Goal: Download file/media

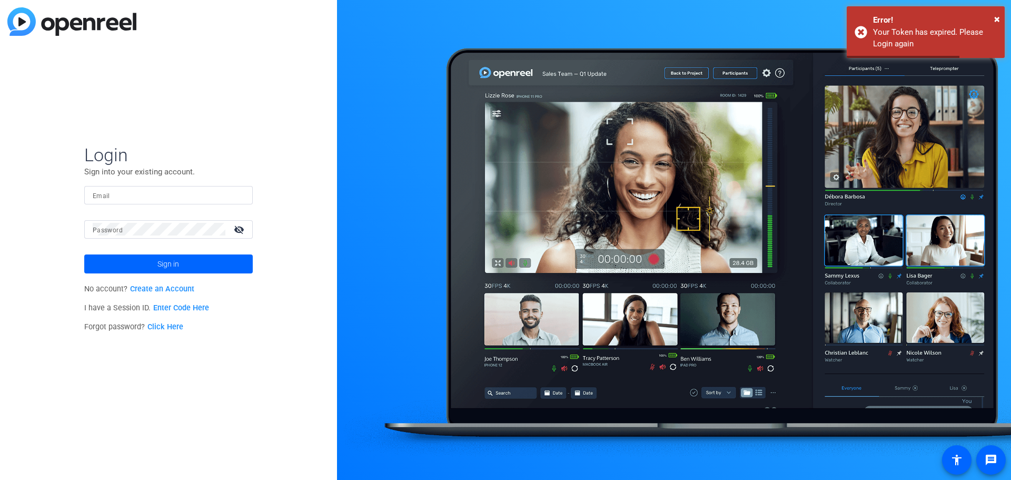
type input "[EMAIL_ADDRESS][DOMAIN_NAME]"
click at [1004, 15] on div at bounding box center [674, 240] width 674 height 480
click at [134, 262] on span at bounding box center [168, 263] width 168 height 25
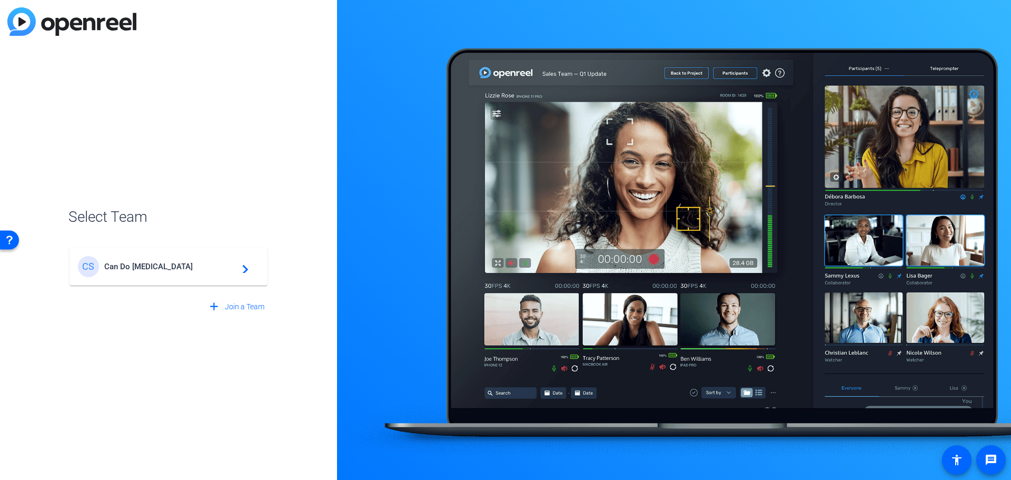
click at [162, 283] on mat-card-content "CS Can Do [MEDICAL_DATA] navigate_next" at bounding box center [168, 266] width 198 height 38
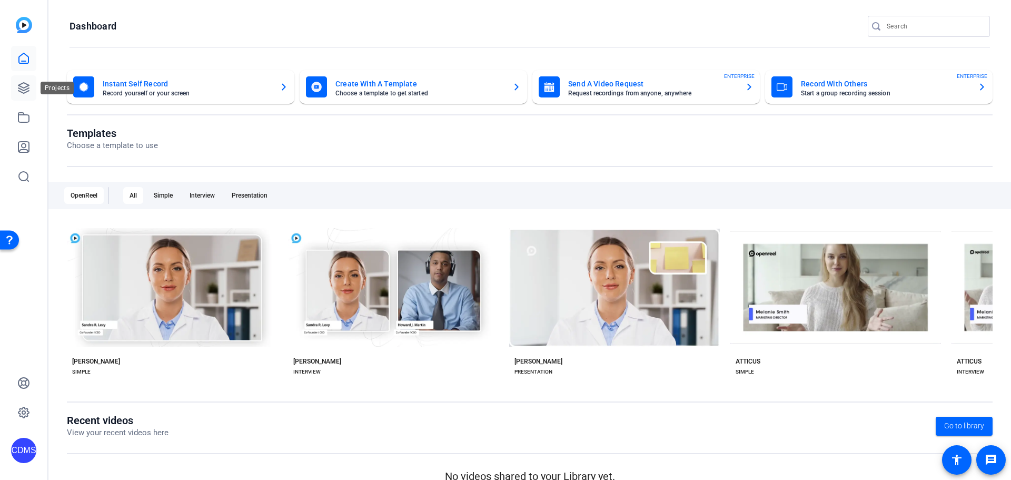
click at [24, 94] on icon at bounding box center [23, 88] width 13 height 13
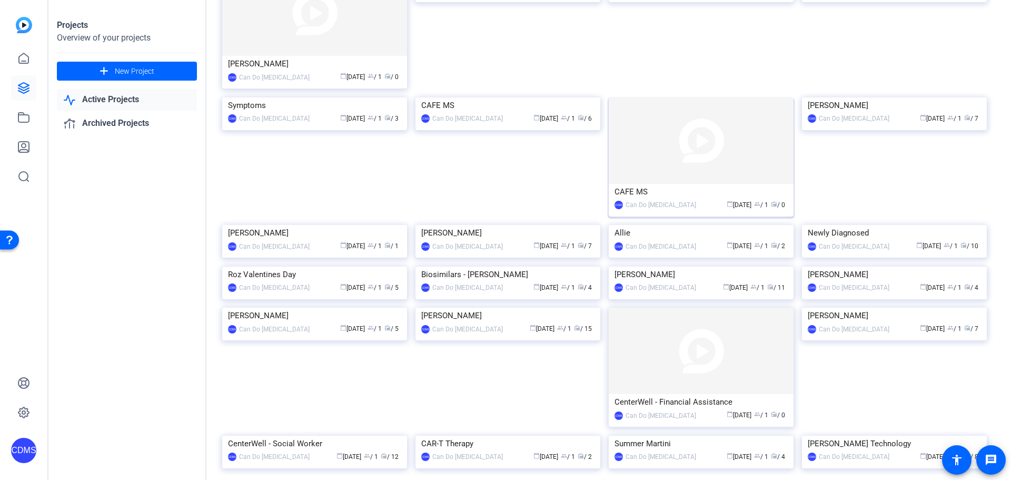
scroll to position [158, 0]
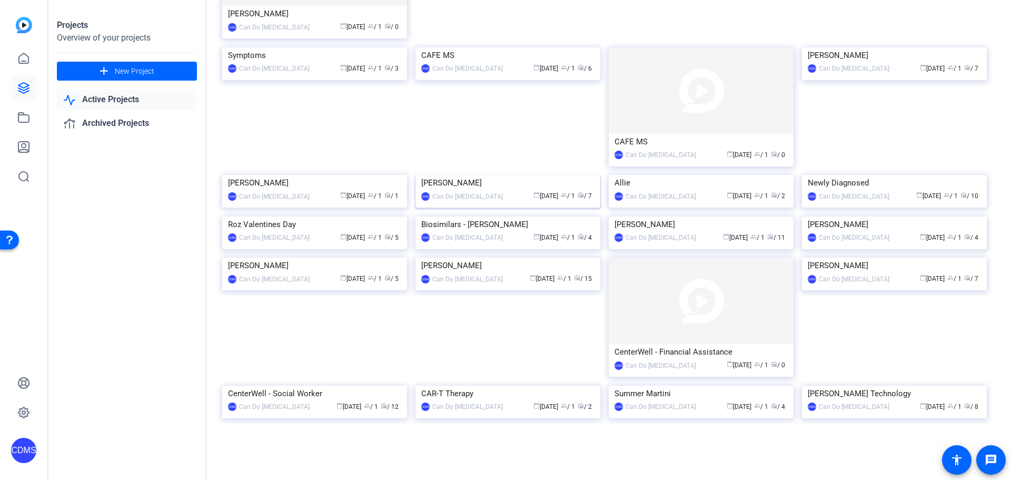
click at [519, 175] on img at bounding box center [507, 175] width 185 height 0
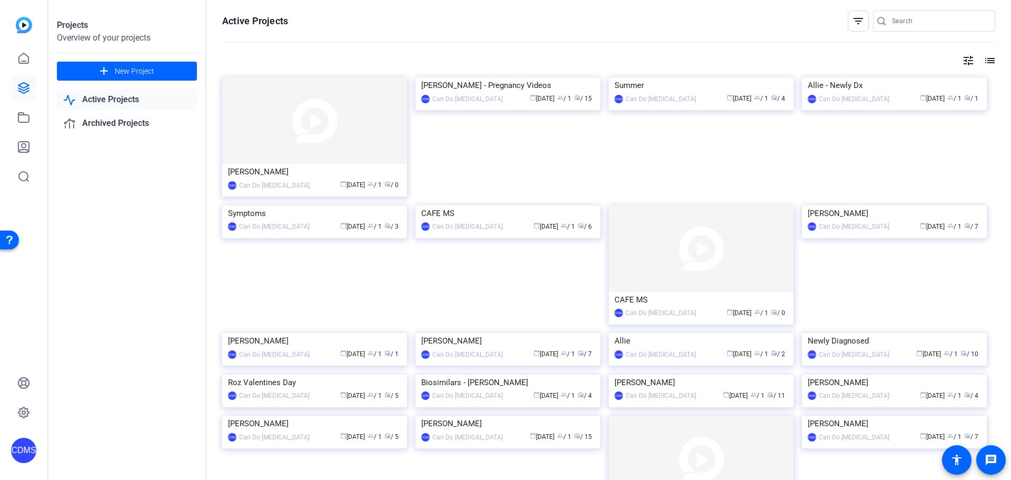
click at [533, 77] on img at bounding box center [507, 77] width 185 height 0
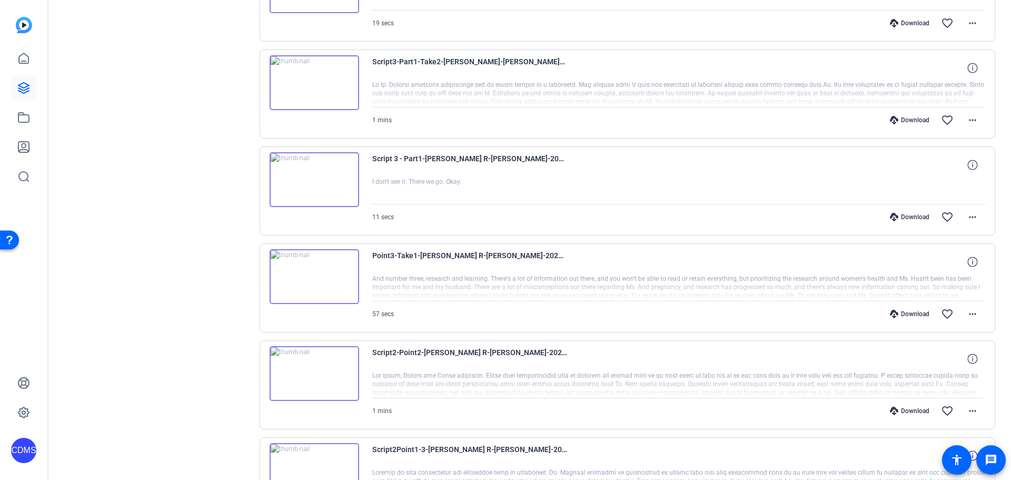
scroll to position [779, 0]
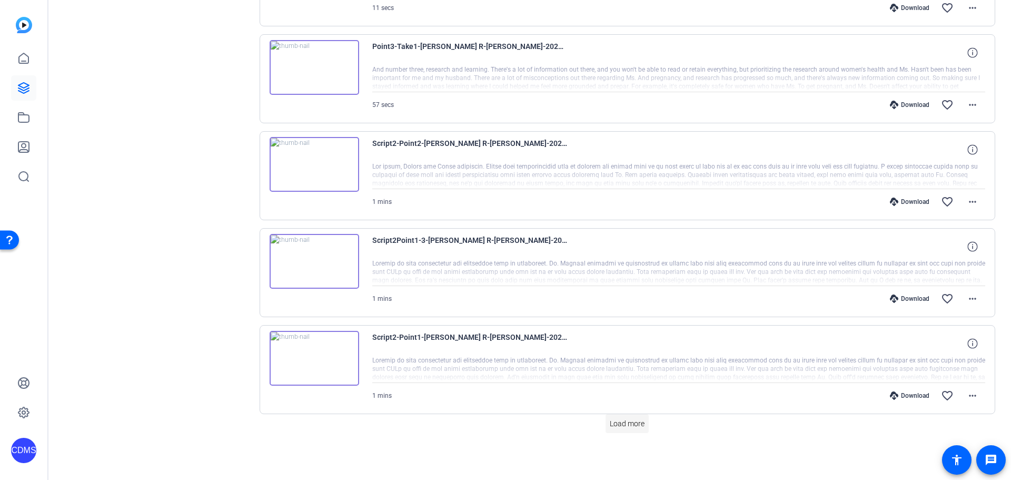
click at [637, 420] on span "Load more" at bounding box center [627, 423] width 35 height 11
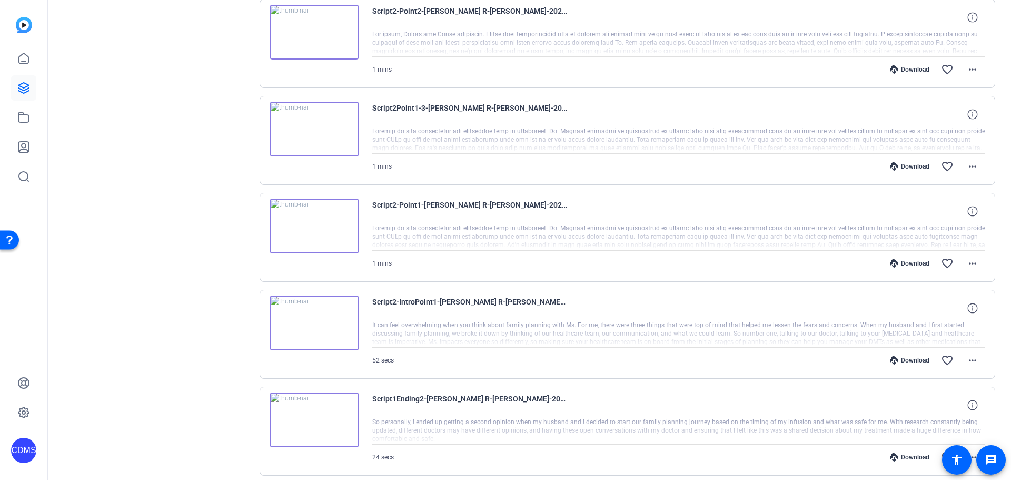
scroll to position [1244, 0]
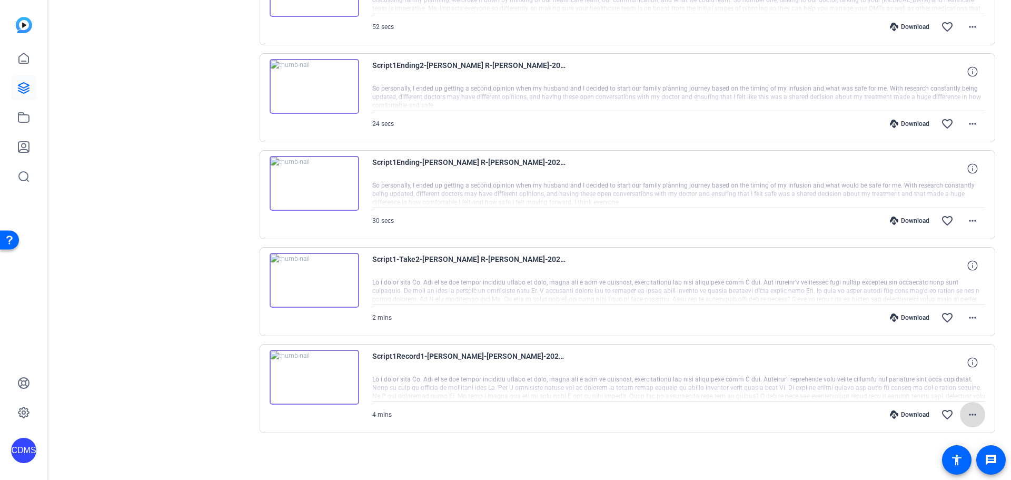
click at [968, 415] on mat-icon "more_horiz" at bounding box center [972, 414] width 13 height 13
click at [960, 312] on span "Download MP4" at bounding box center [939, 313] width 63 height 13
click at [966, 322] on mat-icon "more_horiz" at bounding box center [972, 317] width 13 height 13
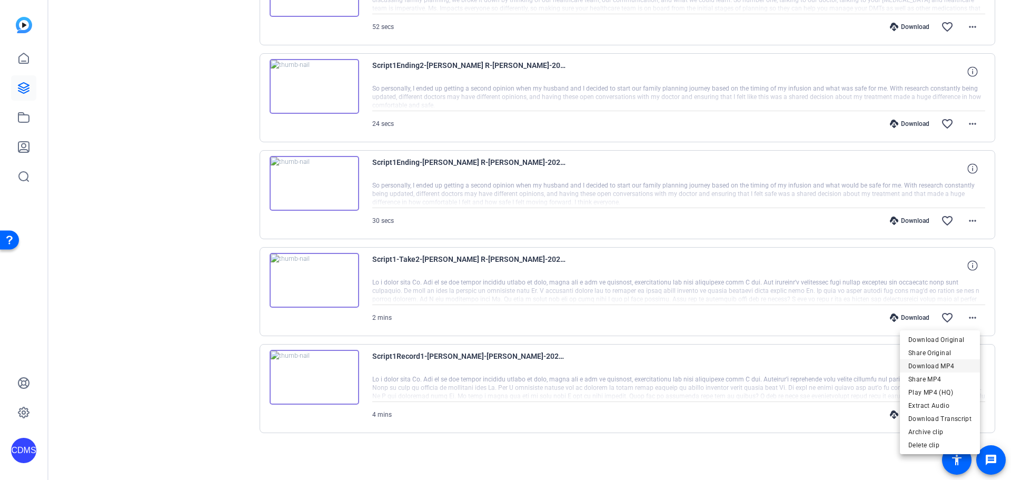
click at [963, 362] on span "Download MP4" at bounding box center [939, 366] width 63 height 13
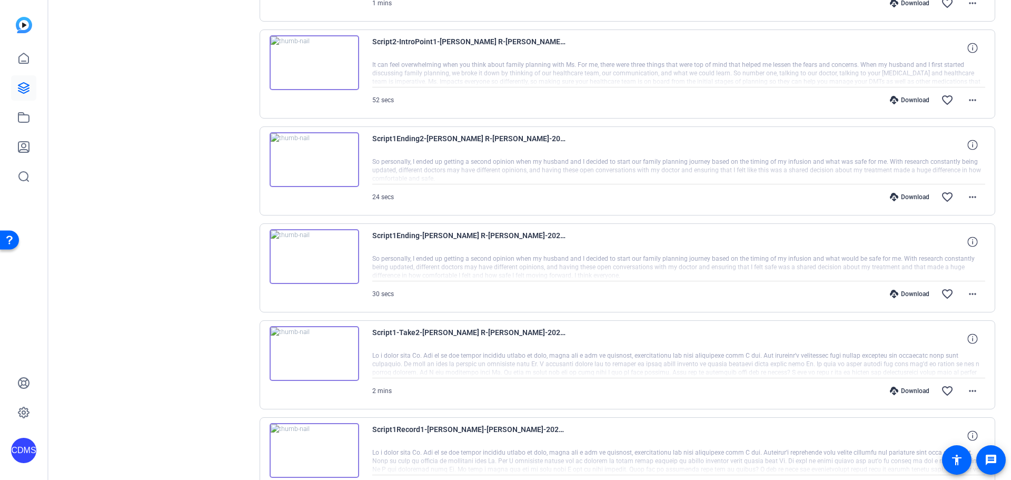
scroll to position [1139, 0]
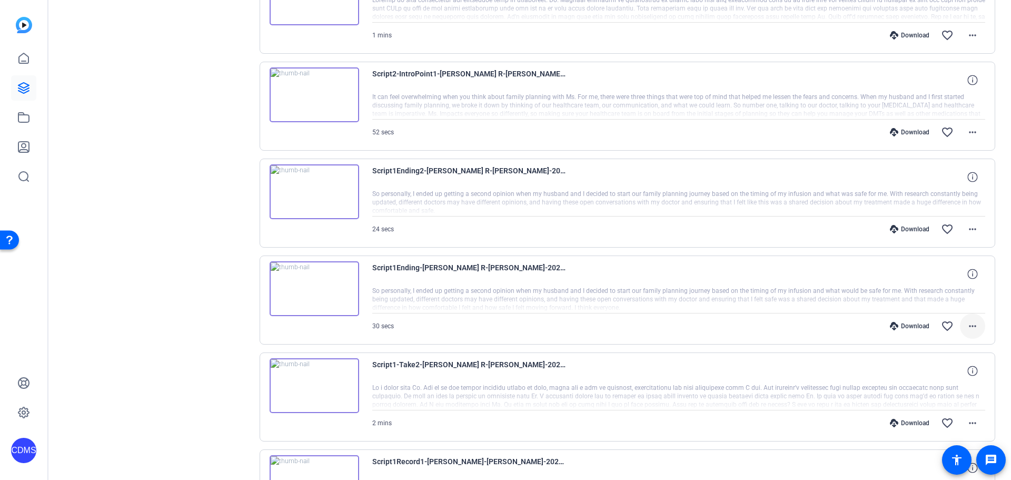
click at [966, 330] on mat-icon "more_horiz" at bounding box center [972, 326] width 13 height 13
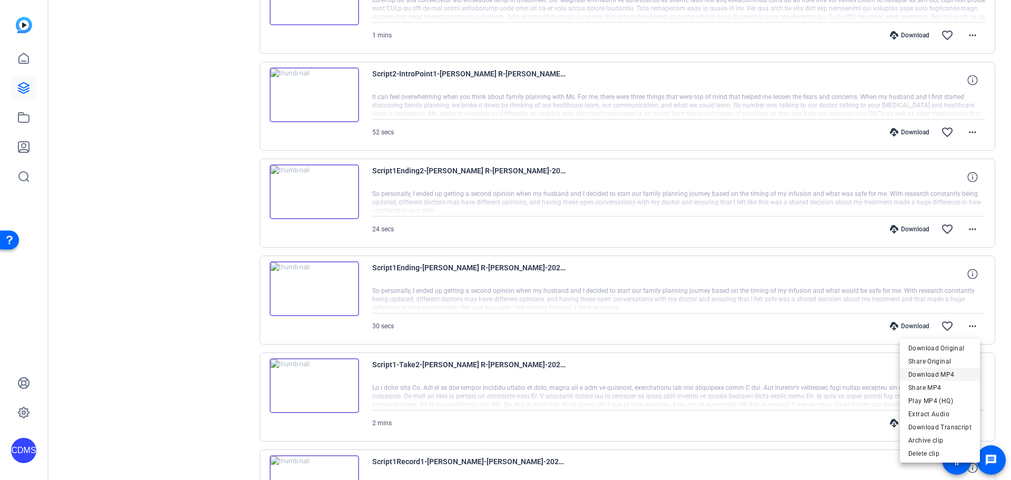
click at [954, 376] on span "Download MP4" at bounding box center [939, 374] width 63 height 13
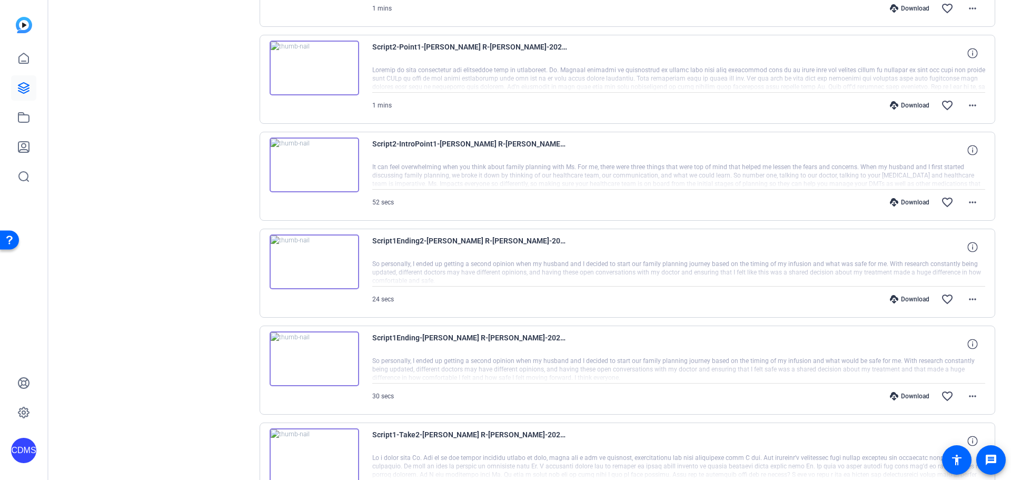
scroll to position [1033, 0]
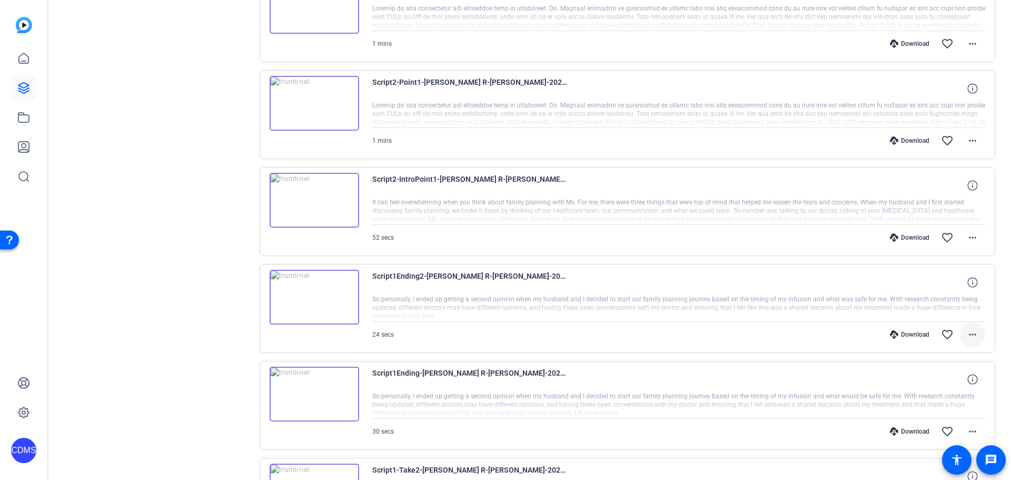
click at [976, 337] on span at bounding box center [972, 334] width 25 height 25
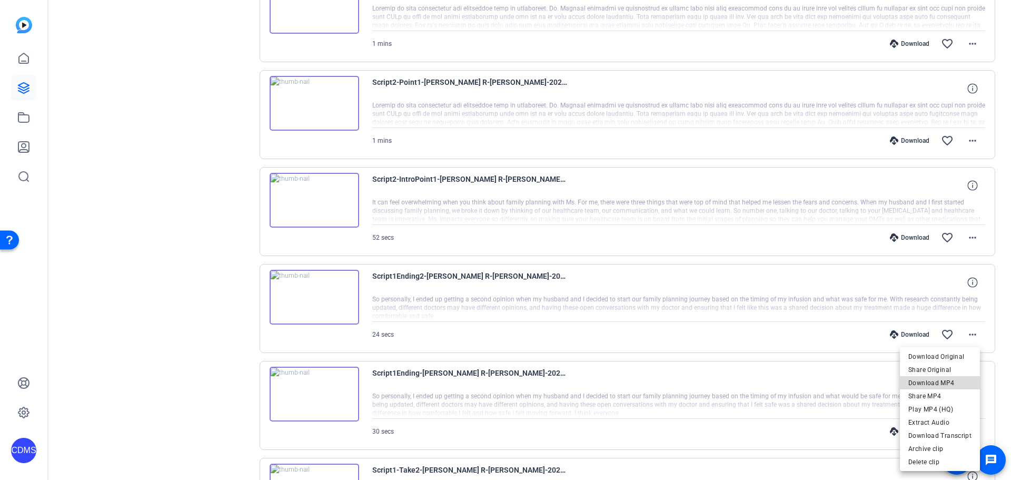
click at [954, 382] on span "Download MP4" at bounding box center [939, 382] width 63 height 13
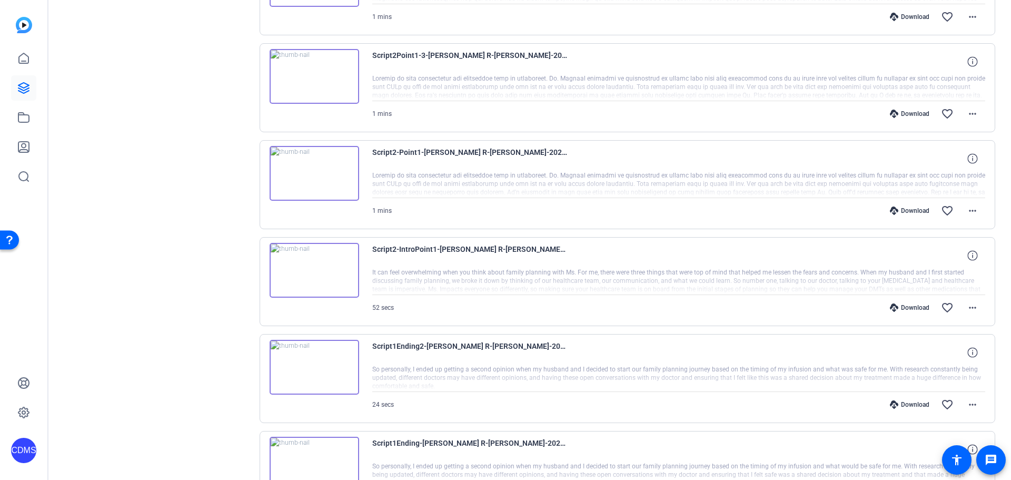
scroll to position [928, 0]
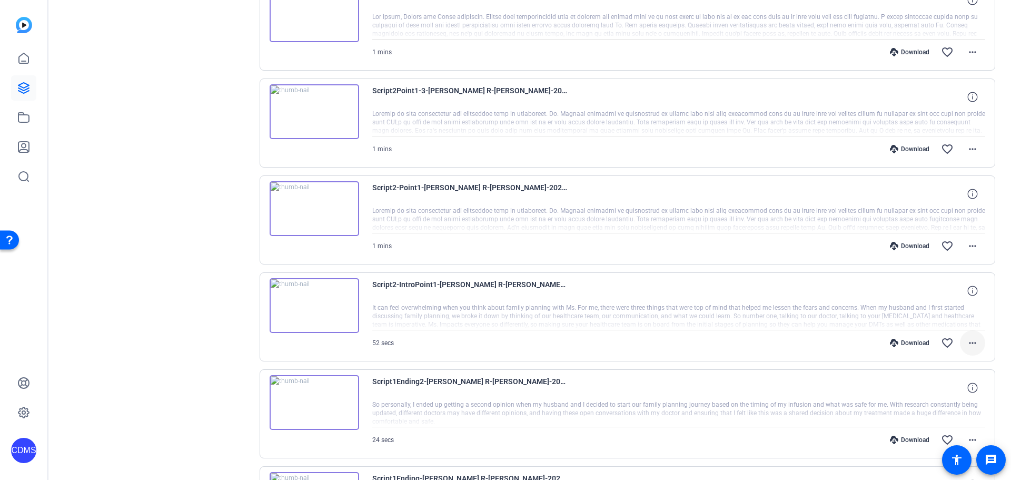
click at [968, 341] on mat-icon "more_horiz" at bounding box center [972, 342] width 13 height 13
click at [951, 391] on span "Download MP4" at bounding box center [939, 391] width 63 height 13
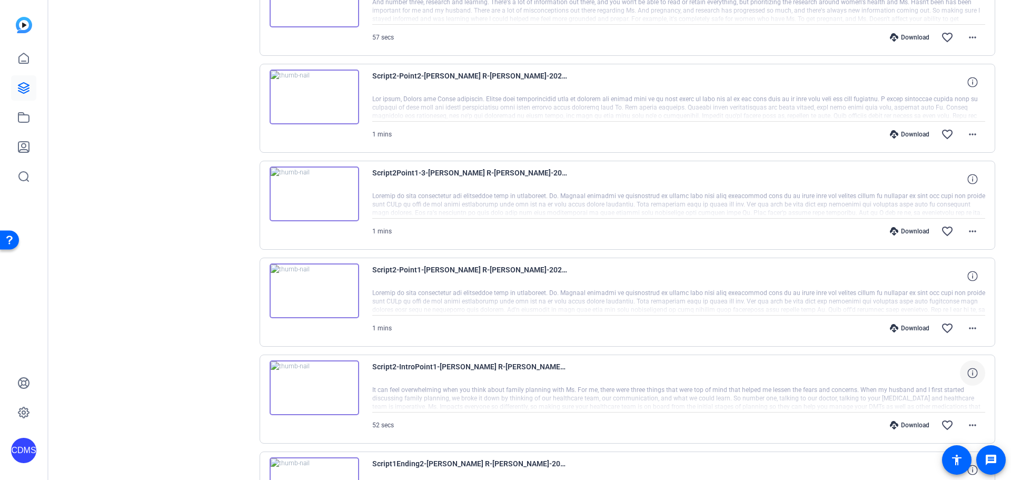
scroll to position [875, 0]
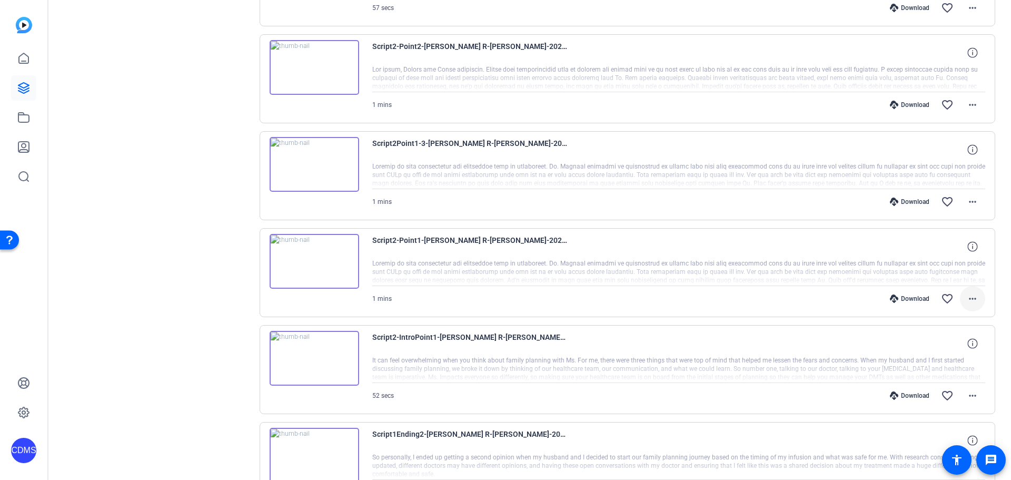
click at [972, 297] on mat-icon "more_horiz" at bounding box center [972, 298] width 13 height 13
click at [961, 342] on span "Download MP4" at bounding box center [939, 347] width 63 height 13
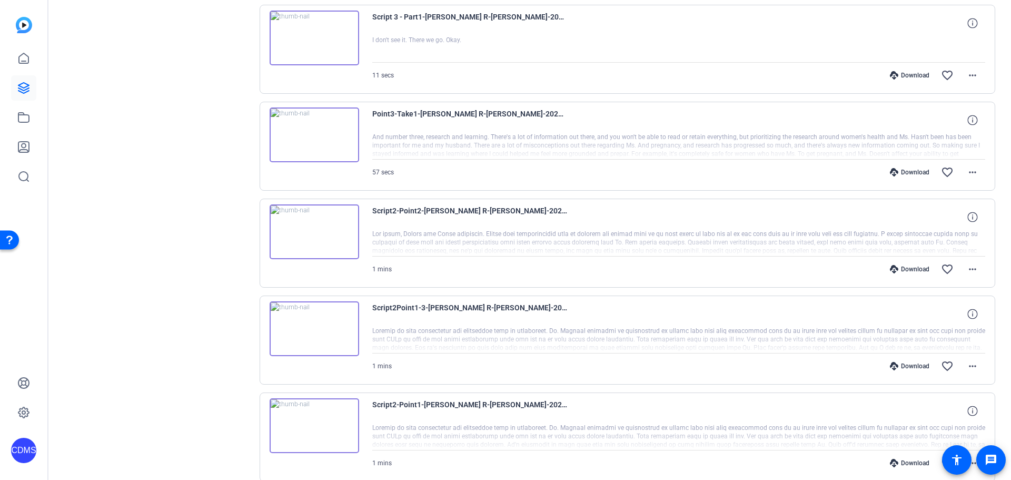
scroll to position [718, 0]
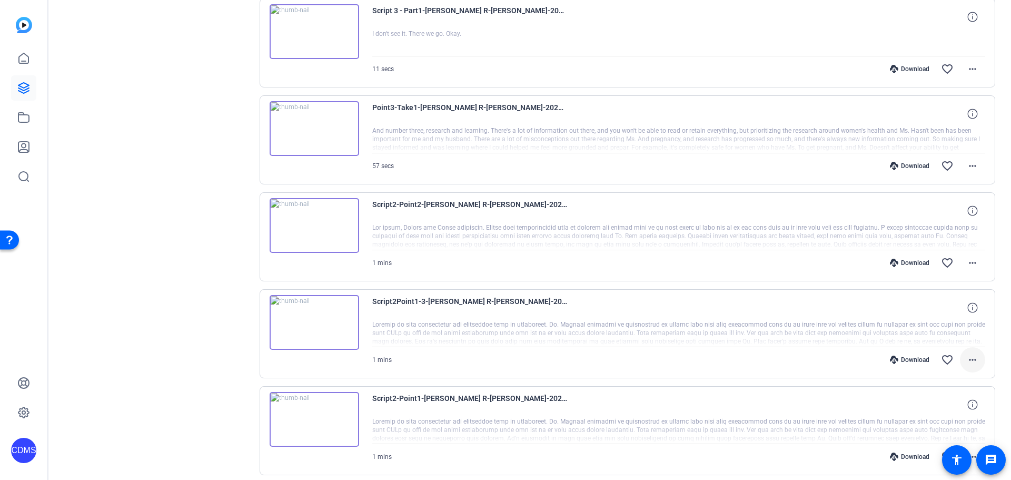
click at [966, 360] on mat-icon "more_horiz" at bounding box center [972, 359] width 13 height 13
click at [1001, 277] on div at bounding box center [505, 240] width 1011 height 480
click at [960, 360] on span at bounding box center [972, 359] width 25 height 25
click at [946, 257] on span "Download MP4" at bounding box center [939, 259] width 63 height 13
click at [968, 263] on mat-icon "more_horiz" at bounding box center [972, 262] width 13 height 13
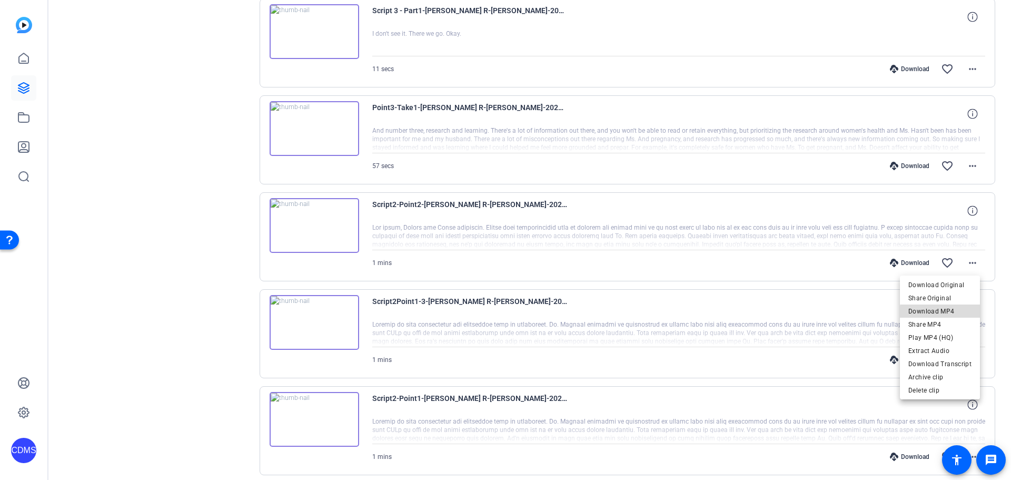
click at [944, 312] on span "Download MP4" at bounding box center [939, 311] width 63 height 13
click at [204, 285] on div "Sessions Scripts Sessions more_horiz [PERSON_NAME] [DATE] 2:51 PM Enter Session…" at bounding box center [156, 176] width 175 height 1634
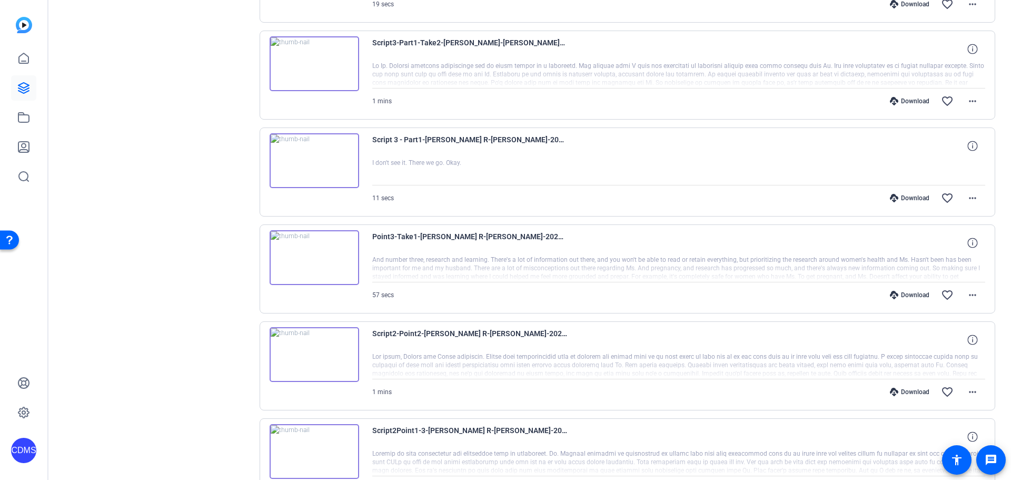
scroll to position [560, 0]
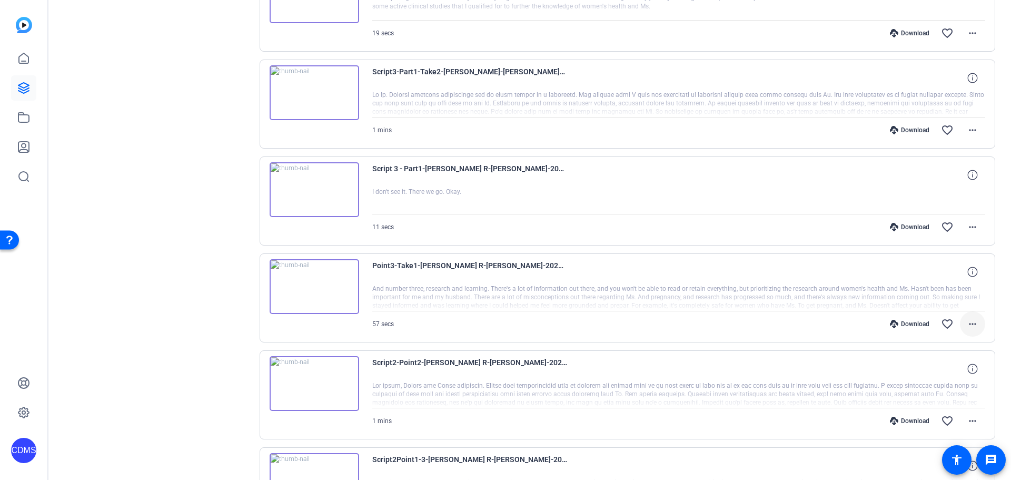
click at [969, 324] on mat-icon "more_horiz" at bounding box center [972, 323] width 13 height 13
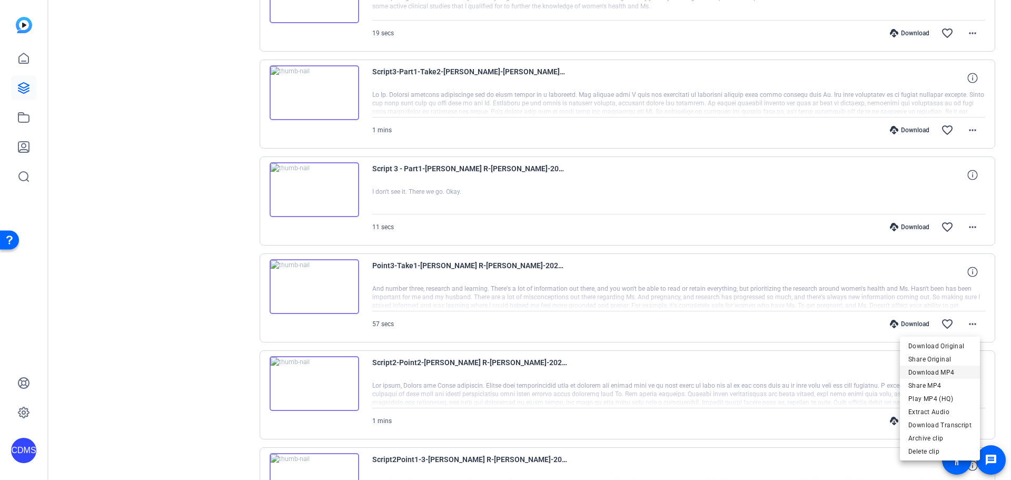
click at [963, 367] on span "Download MP4" at bounding box center [939, 372] width 63 height 13
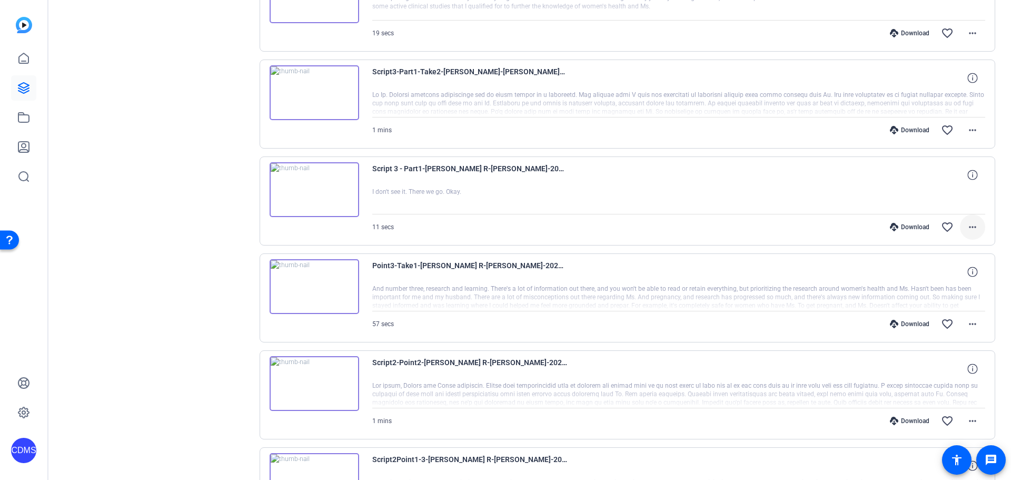
click at [970, 229] on mat-icon "more_horiz" at bounding box center [972, 227] width 13 height 13
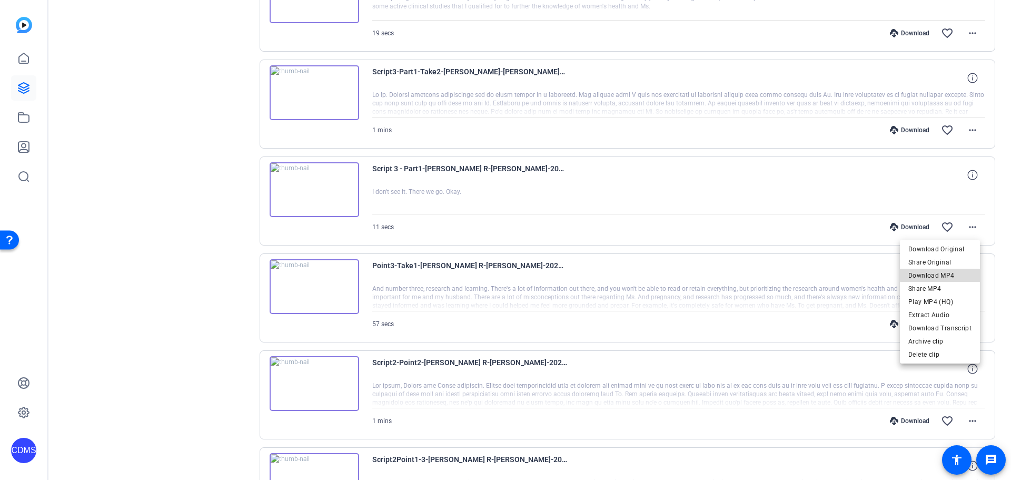
click at [967, 272] on span "Download MP4" at bounding box center [939, 275] width 63 height 13
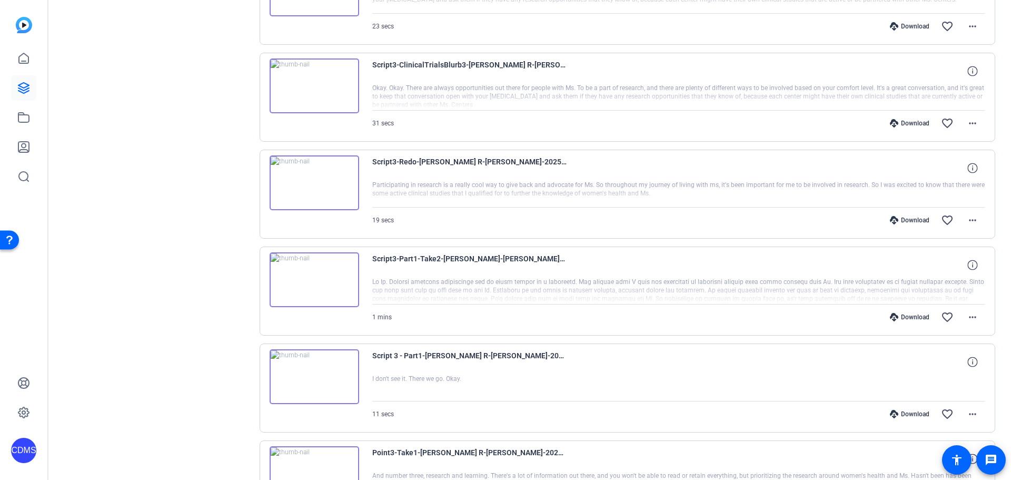
scroll to position [349, 0]
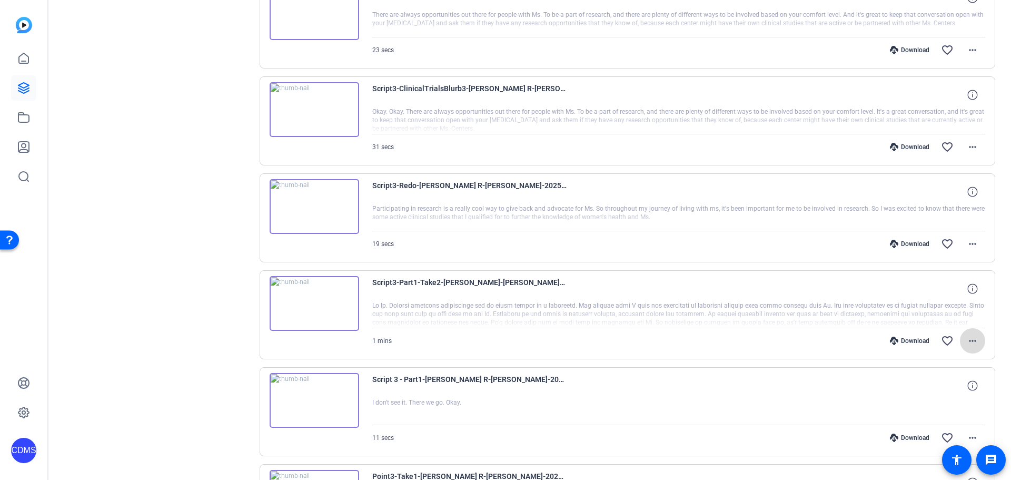
click at [967, 337] on mat-icon "more_horiz" at bounding box center [972, 340] width 13 height 13
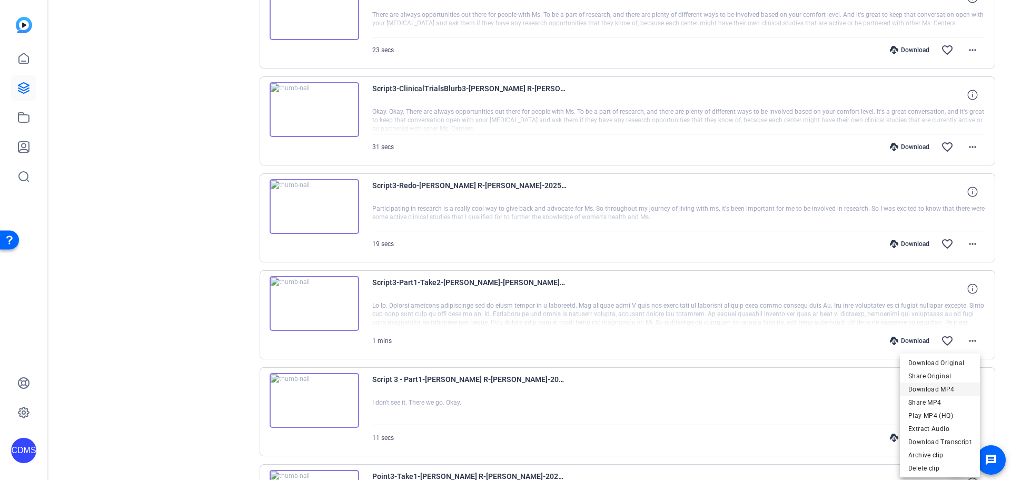
click at [952, 391] on span "Download MP4" at bounding box center [939, 389] width 63 height 13
drag, startPoint x: 1001, startPoint y: 284, endPoint x: 981, endPoint y: 259, distance: 31.8
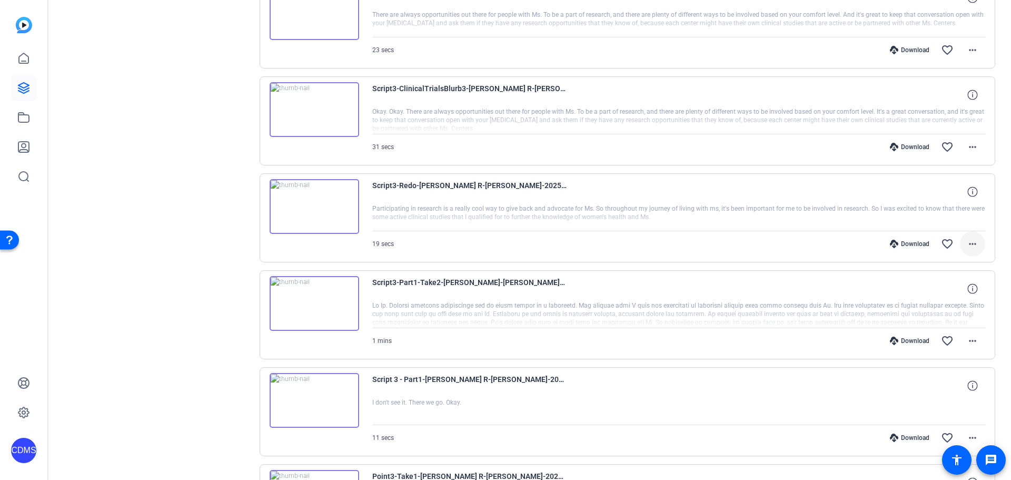
click at [966, 243] on mat-icon "more_horiz" at bounding box center [972, 243] width 13 height 13
click at [949, 289] on span "Download MP4" at bounding box center [939, 292] width 63 height 13
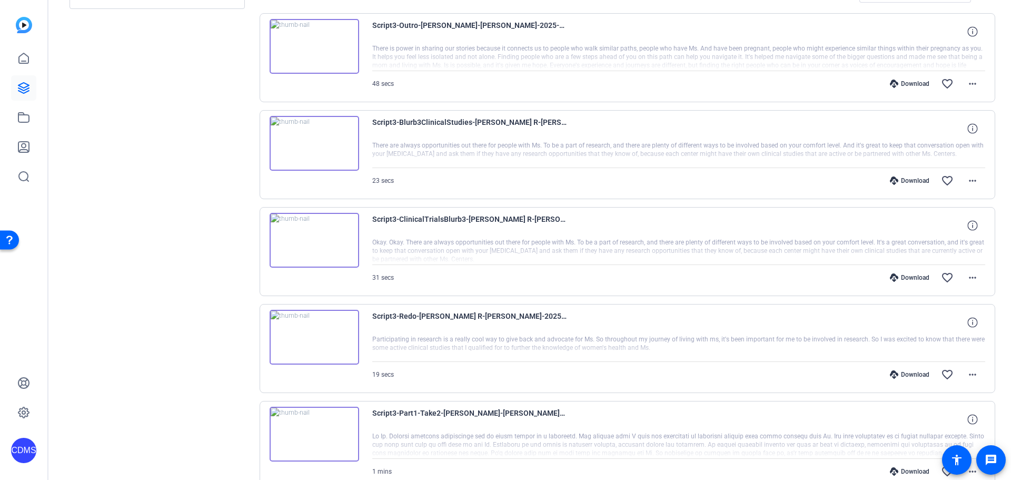
scroll to position [191, 0]
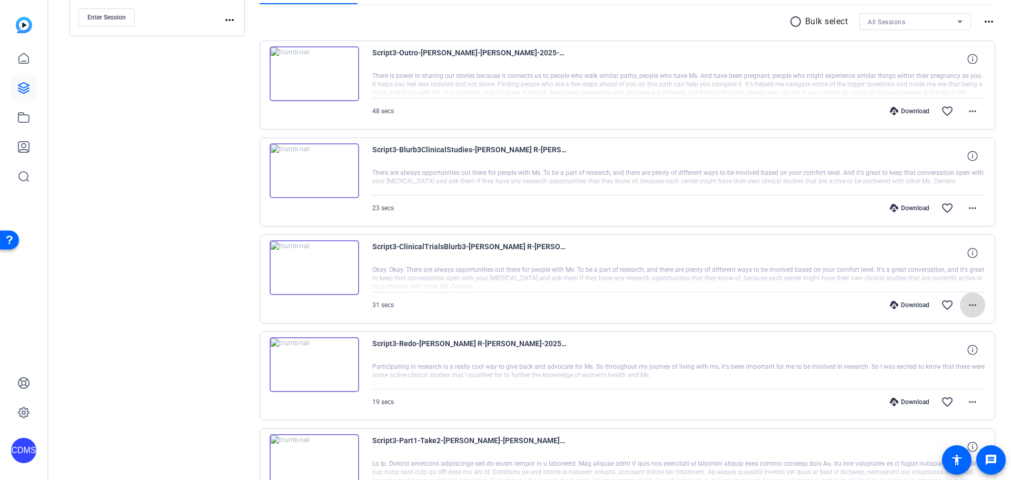
click at [970, 304] on mat-icon "more_horiz" at bounding box center [972, 304] width 13 height 13
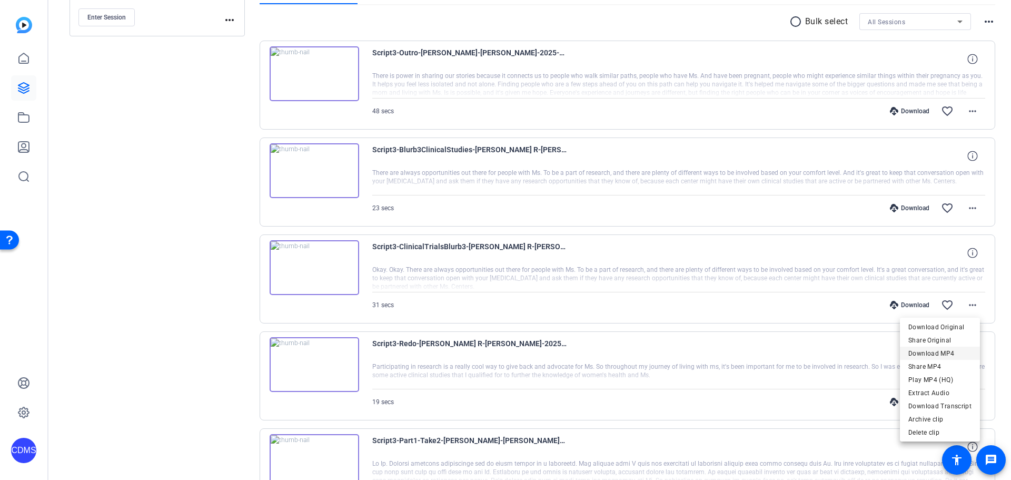
click at [958, 355] on span "Download MP4" at bounding box center [939, 353] width 63 height 13
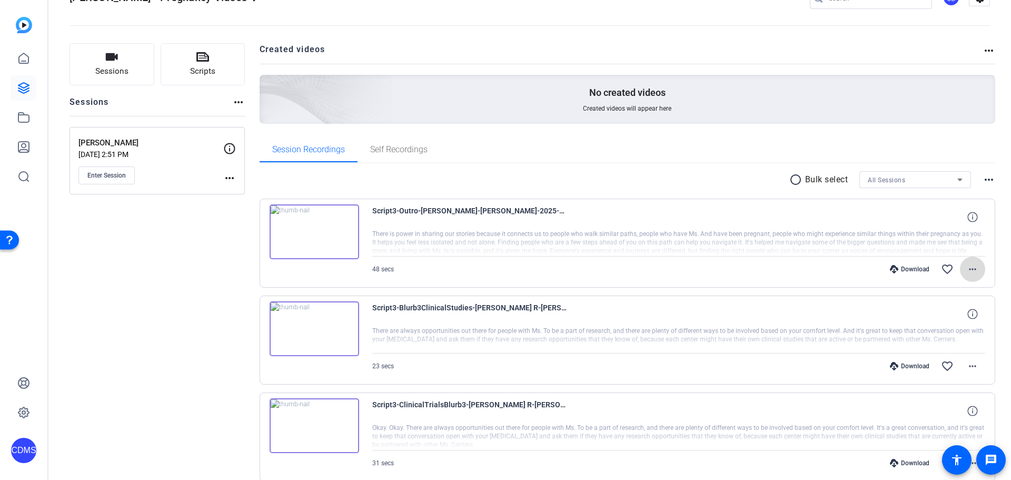
click at [966, 270] on mat-icon "more_horiz" at bounding box center [972, 269] width 13 height 13
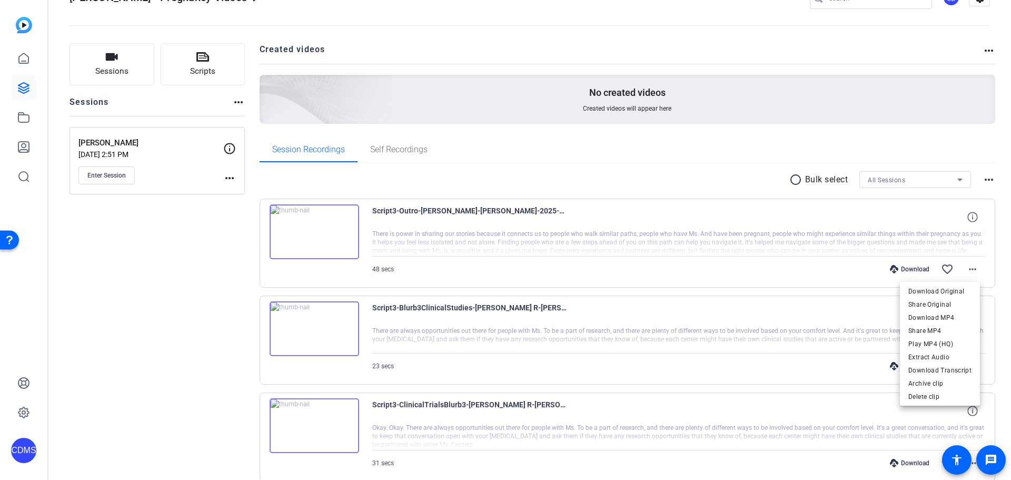
click at [965, 268] on div at bounding box center [505, 240] width 1011 height 480
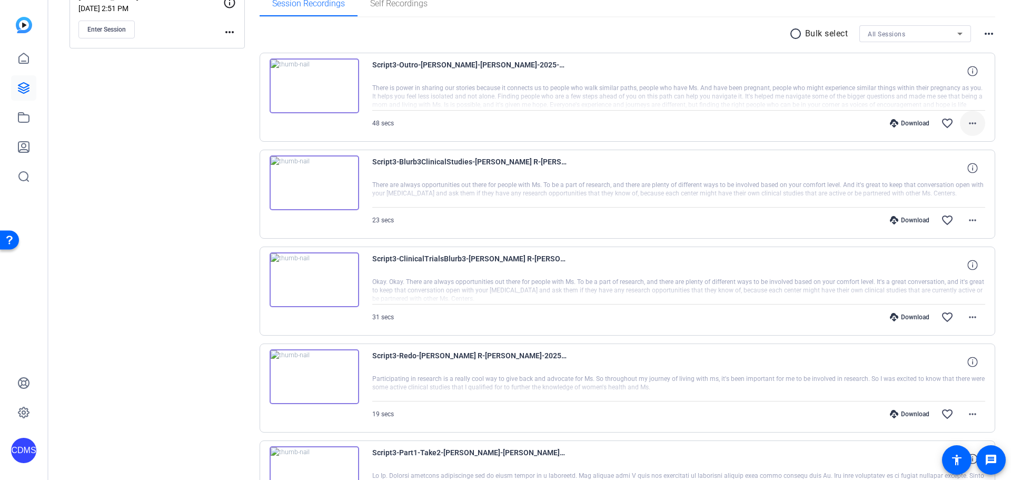
scroll to position [191, 0]
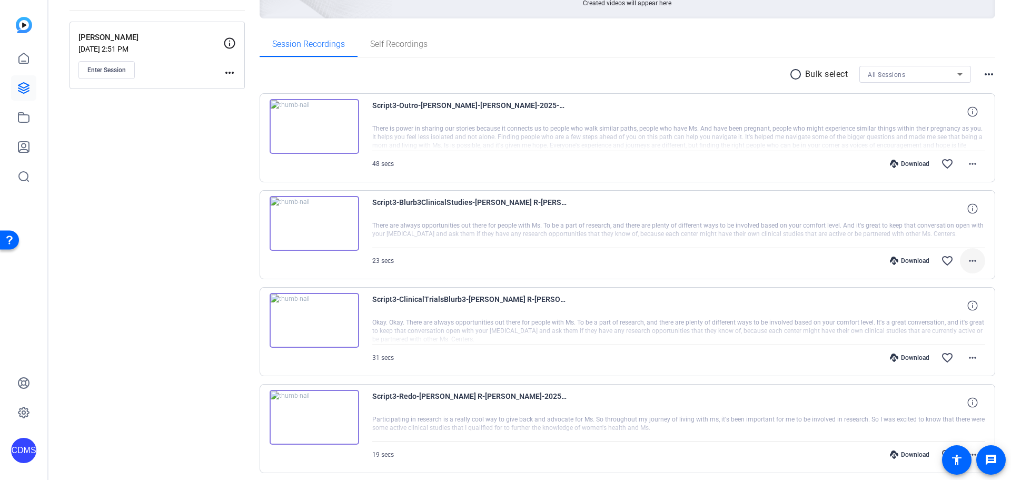
click at [968, 261] on mat-icon "more_horiz" at bounding box center [972, 260] width 13 height 13
click at [953, 311] on span "Download MP4" at bounding box center [939, 309] width 63 height 13
click at [966, 168] on mat-icon "more_horiz" at bounding box center [972, 163] width 13 height 13
click at [950, 215] on span "Download MP4" at bounding box center [939, 212] width 63 height 13
drag, startPoint x: 138, startPoint y: 200, endPoint x: 139, endPoint y: 192, distance: 8.0
